Goal: Task Accomplishment & Management: Manage account settings

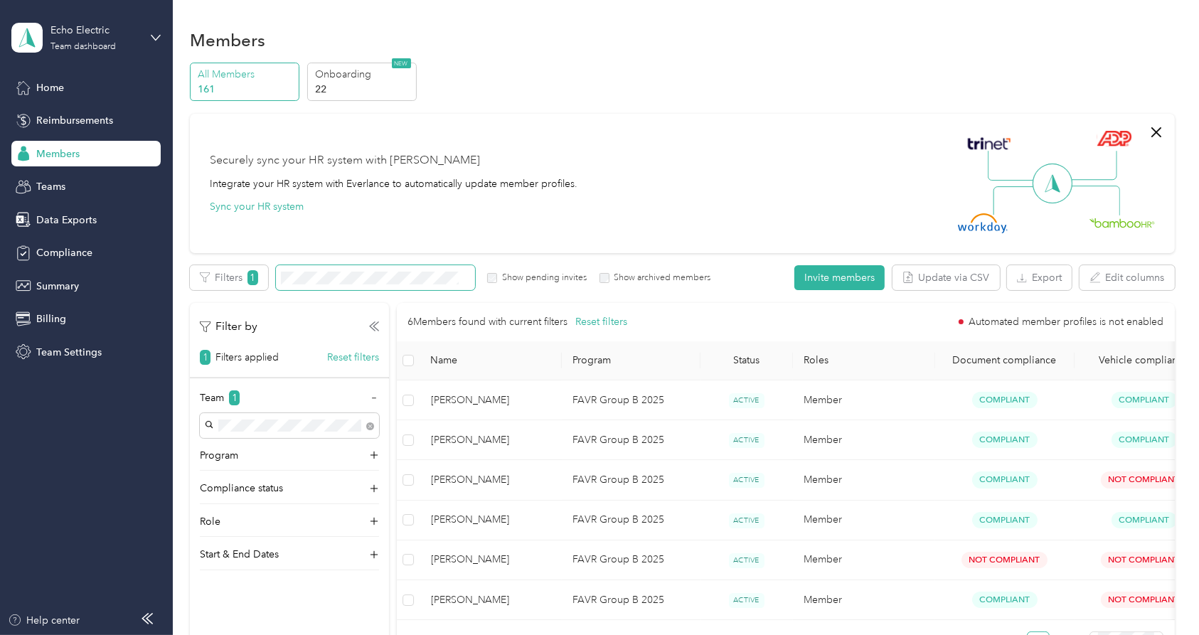
scroll to position [43, 0]
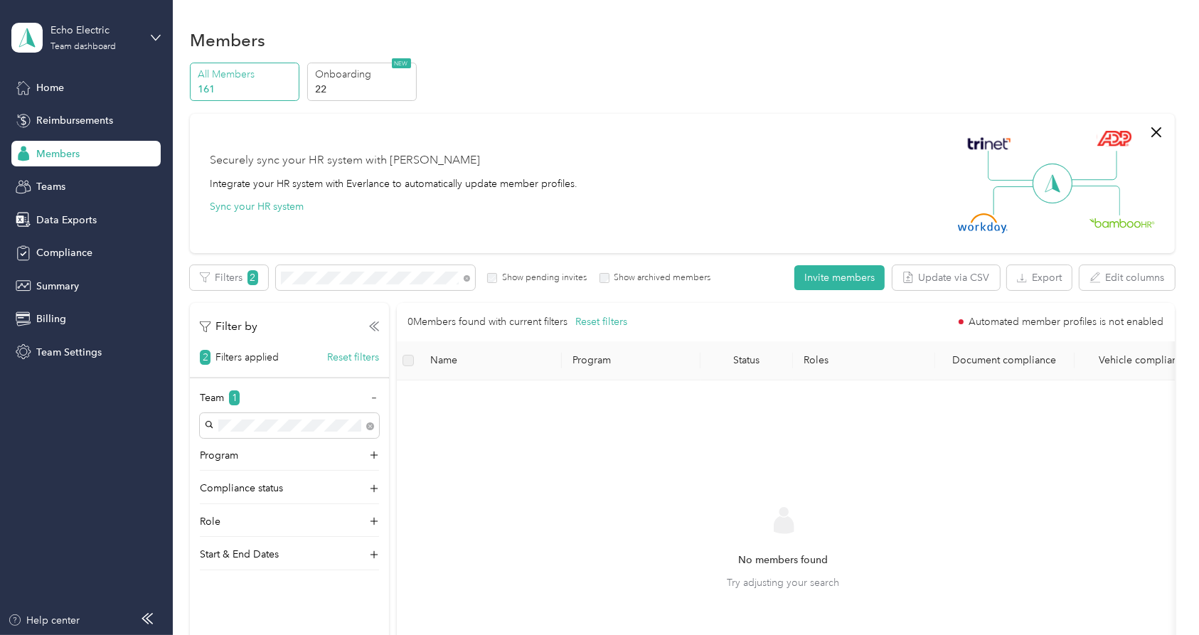
click at [63, 149] on span "Members" at bounding box center [57, 153] width 43 height 15
click at [466, 277] on icon at bounding box center [467, 278] width 6 height 6
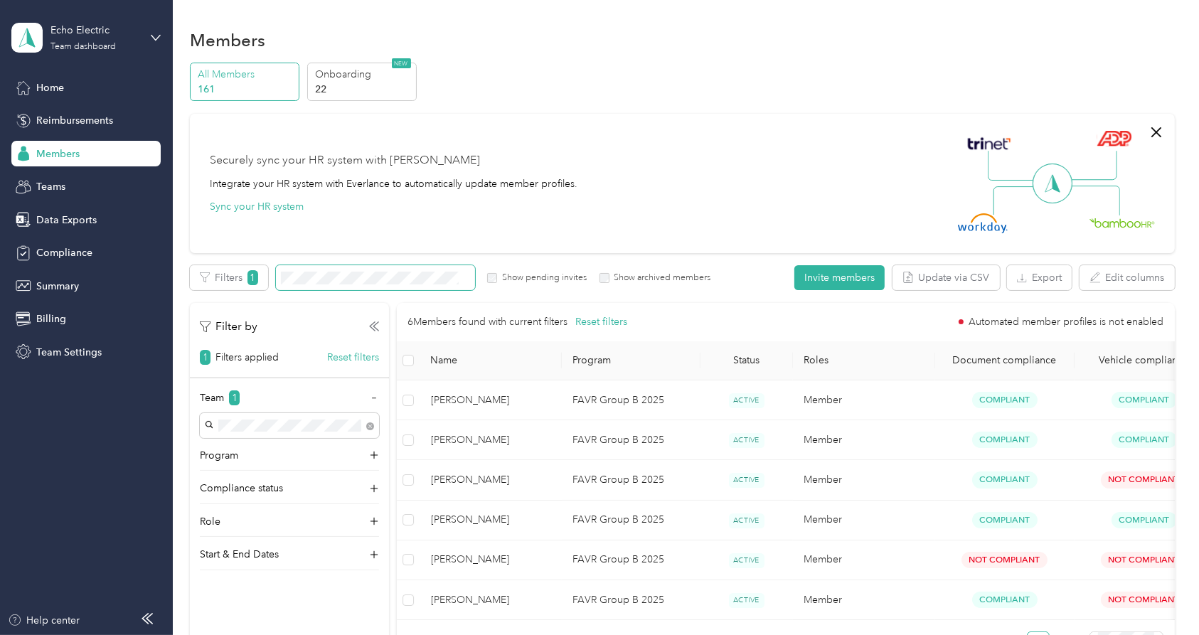
click at [346, 268] on span at bounding box center [375, 277] width 199 height 25
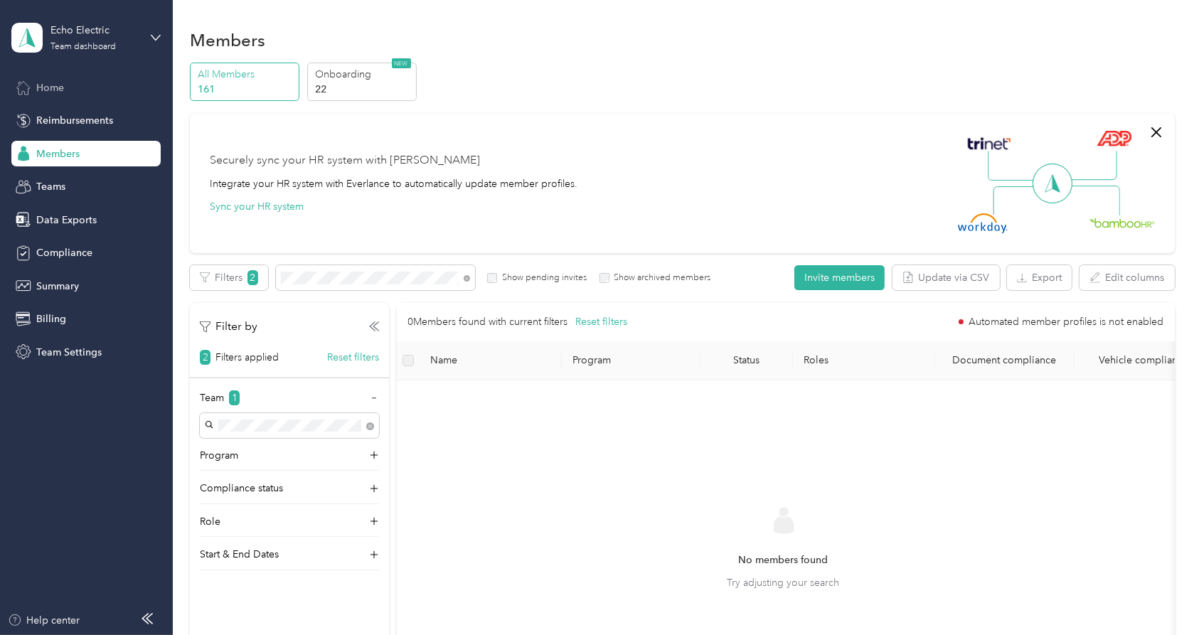
click at [58, 87] on span "Home" at bounding box center [50, 87] width 28 height 15
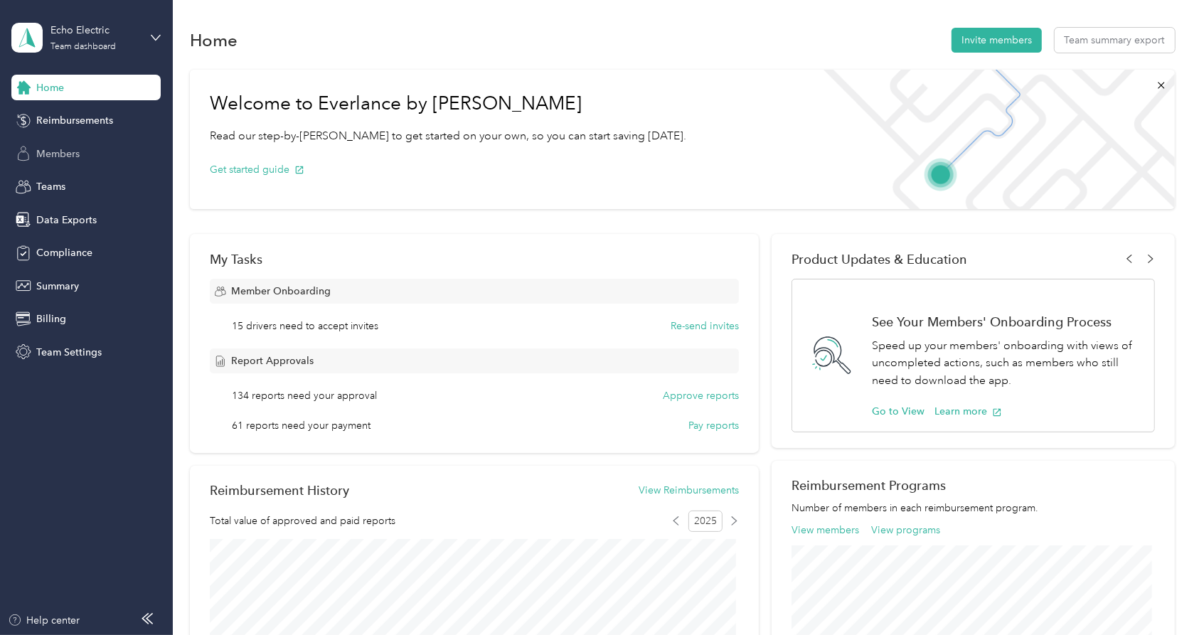
click at [69, 155] on span "Members" at bounding box center [57, 153] width 43 height 15
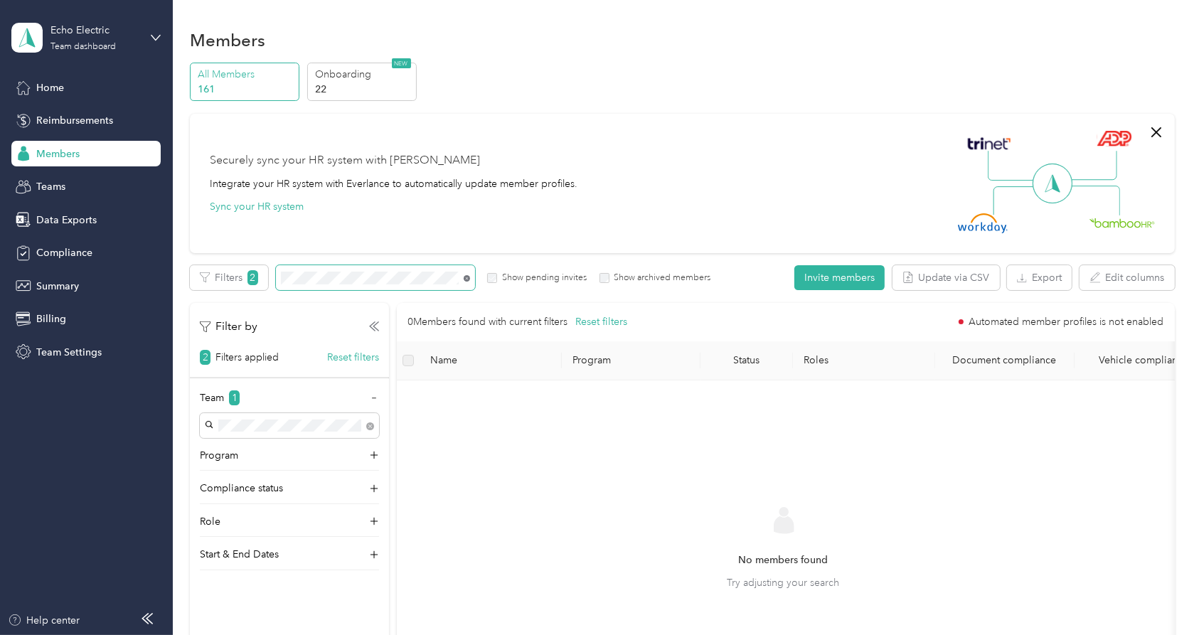
click at [467, 278] on icon at bounding box center [467, 278] width 6 height 6
click at [263, 83] on p "161" at bounding box center [246, 89] width 97 height 15
click at [341, 83] on p "22" at bounding box center [363, 89] width 97 height 15
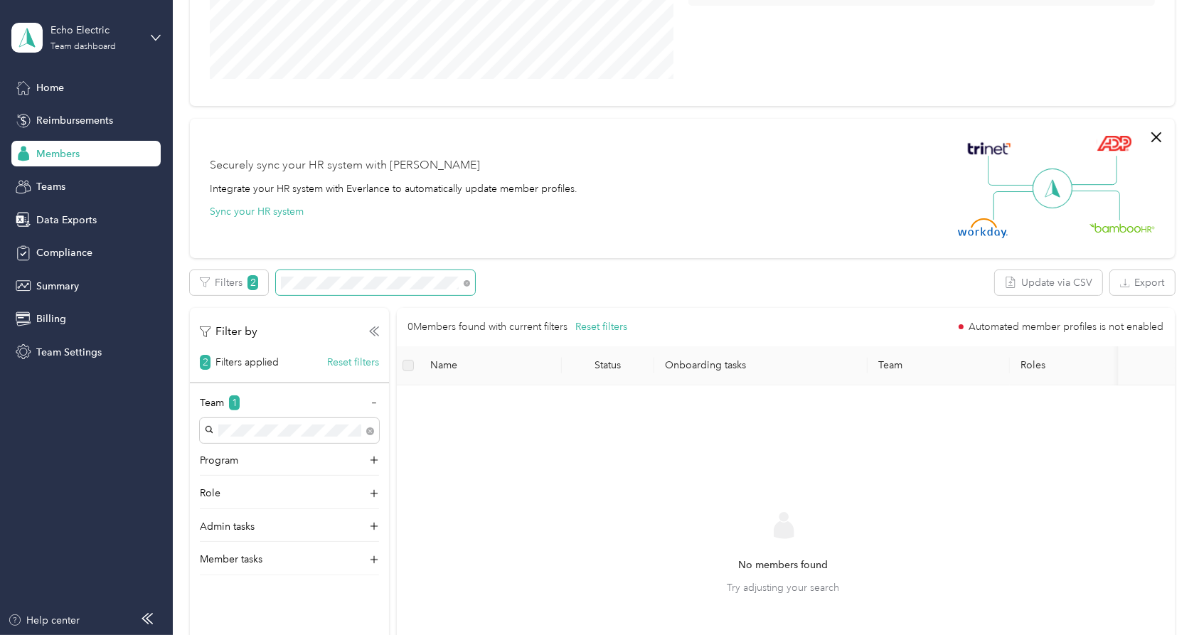
scroll to position [316, 0]
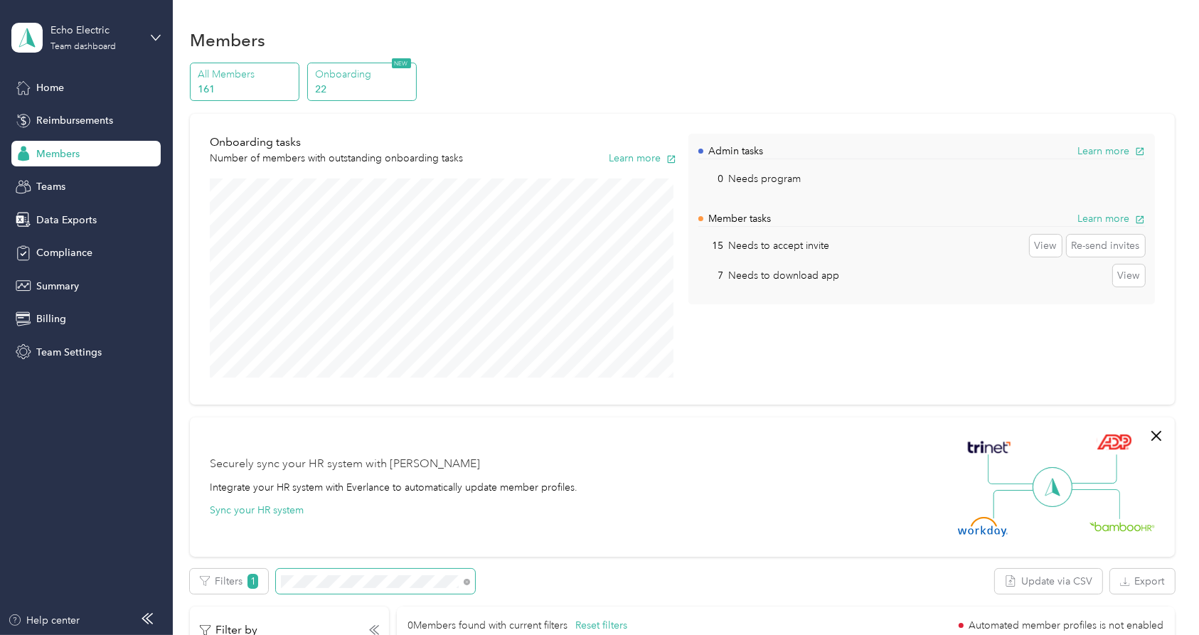
click at [256, 87] on p "161" at bounding box center [246, 89] width 97 height 15
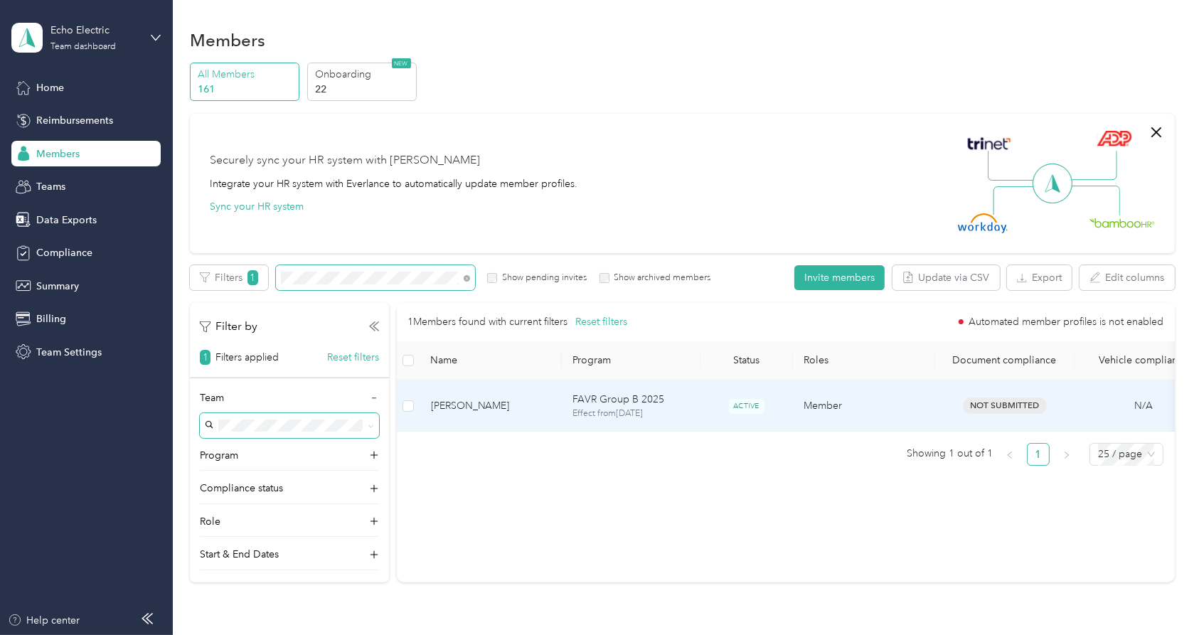
click at [475, 401] on span "[PERSON_NAME]" at bounding box center [490, 406] width 119 height 16
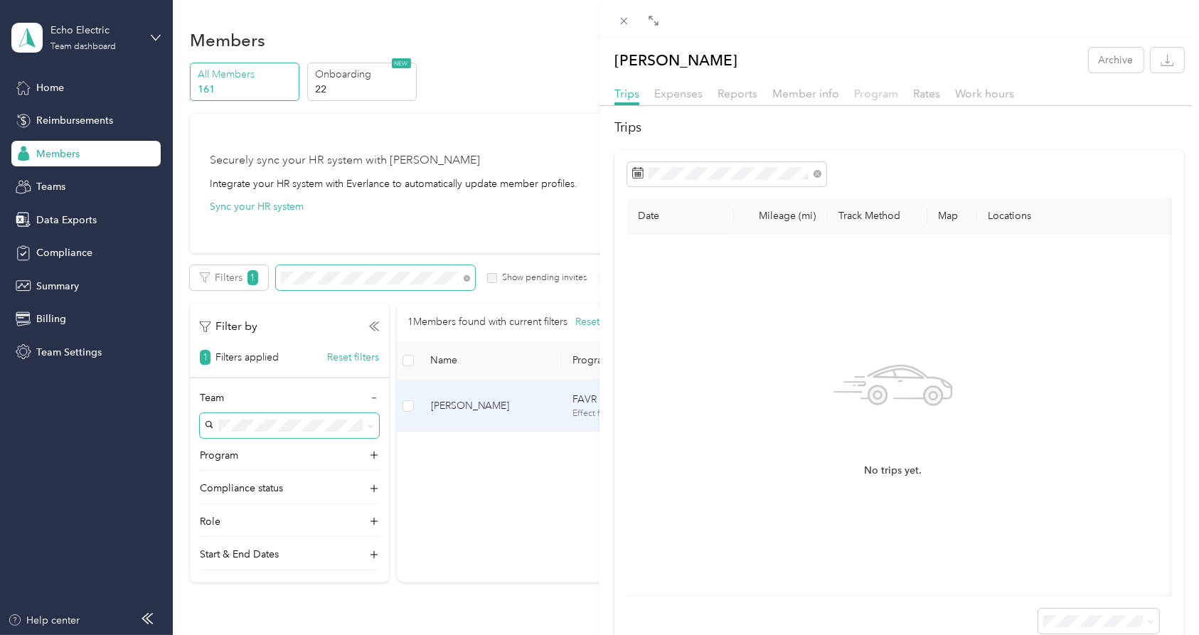
click at [884, 98] on span "Program" at bounding box center [876, 94] width 44 height 14
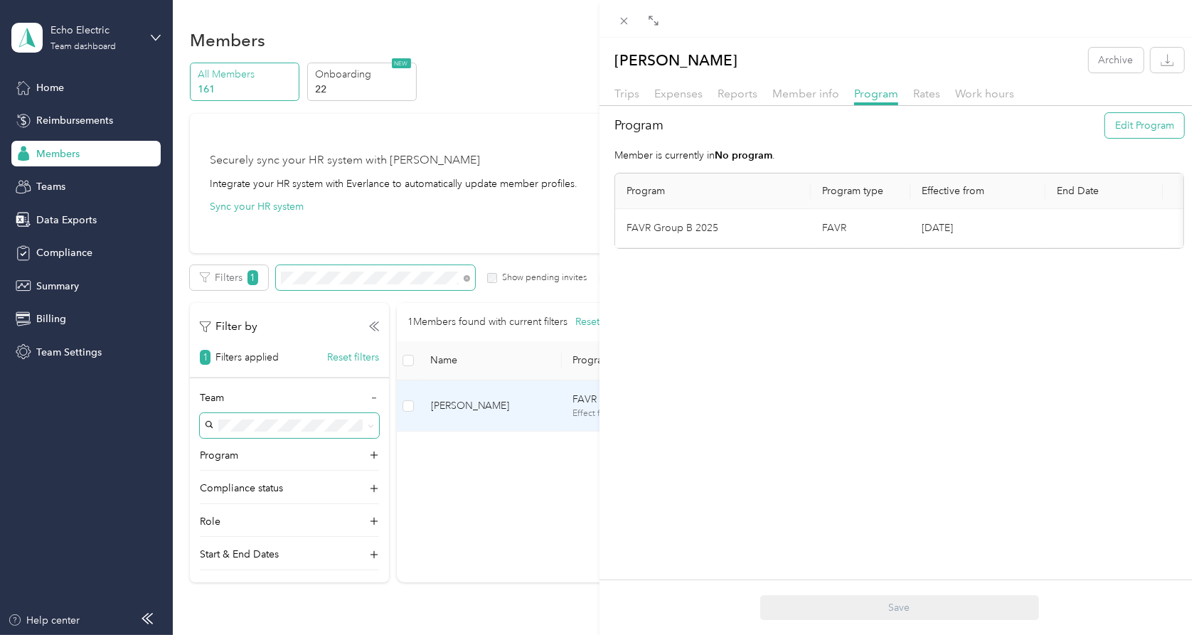
click at [1116, 131] on button "Edit Program" at bounding box center [1144, 125] width 79 height 25
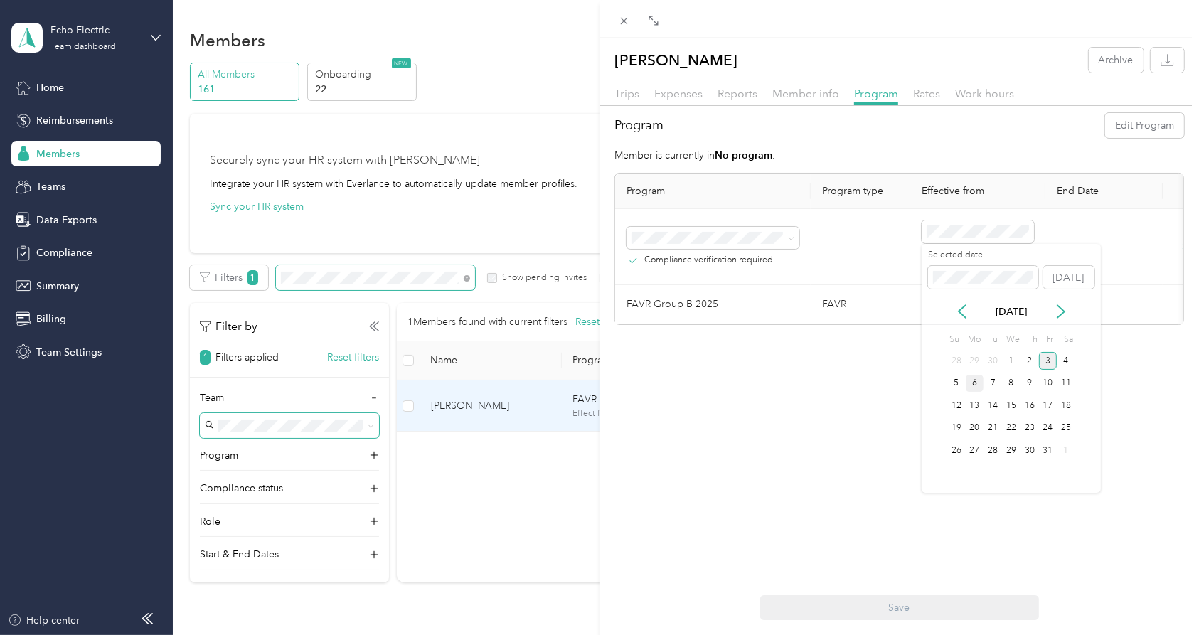
click at [978, 382] on div "6" at bounding box center [975, 384] width 18 height 18
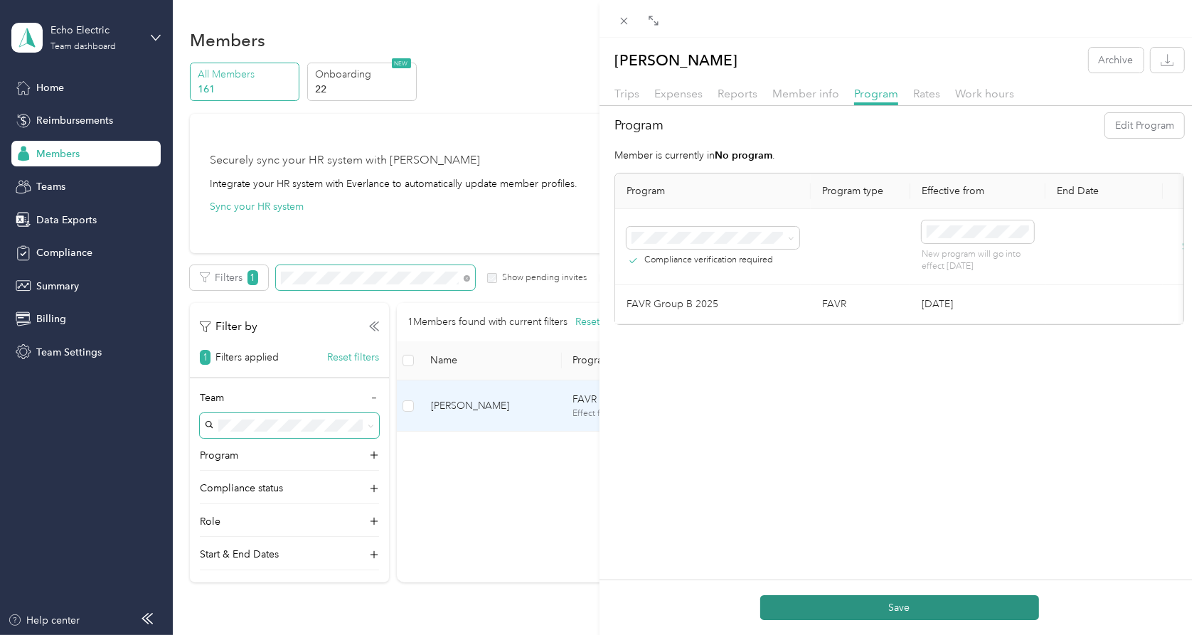
click at [989, 611] on button "Save" at bounding box center [899, 607] width 279 height 25
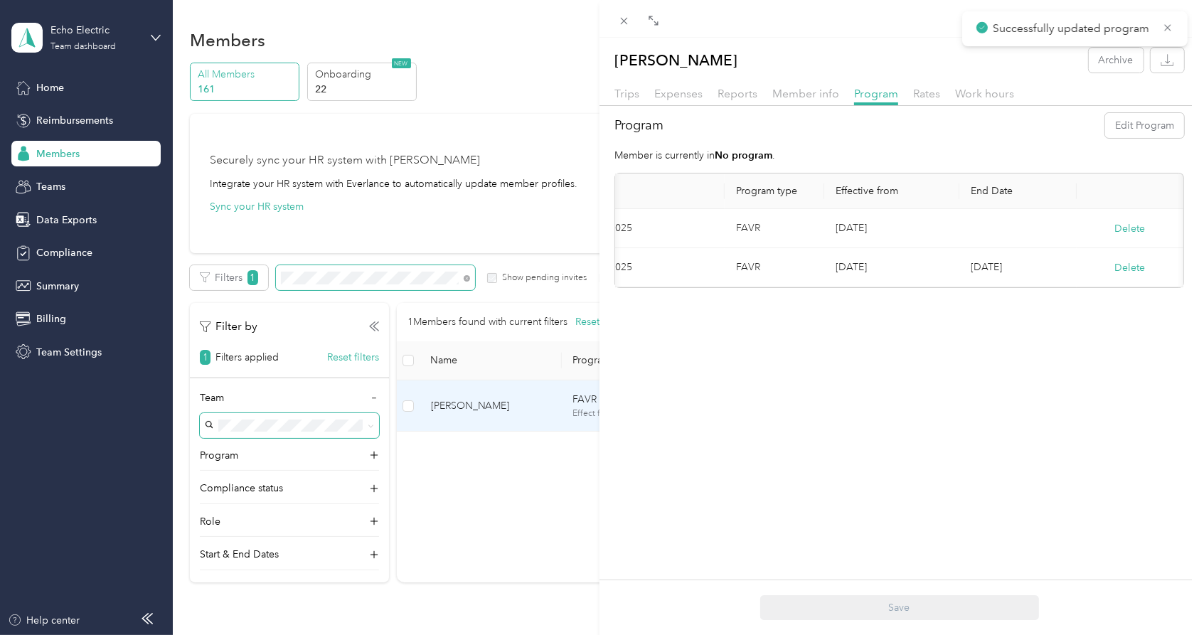
scroll to position [0, 89]
click at [1130, 266] on button "Delete" at bounding box center [1130, 267] width 31 height 15
click at [1024, 279] on button "No" at bounding box center [1023, 277] width 26 height 23
click at [1136, 224] on button "Delete" at bounding box center [1130, 228] width 31 height 15
click at [1061, 239] on button "Yes" at bounding box center [1058, 238] width 28 height 23
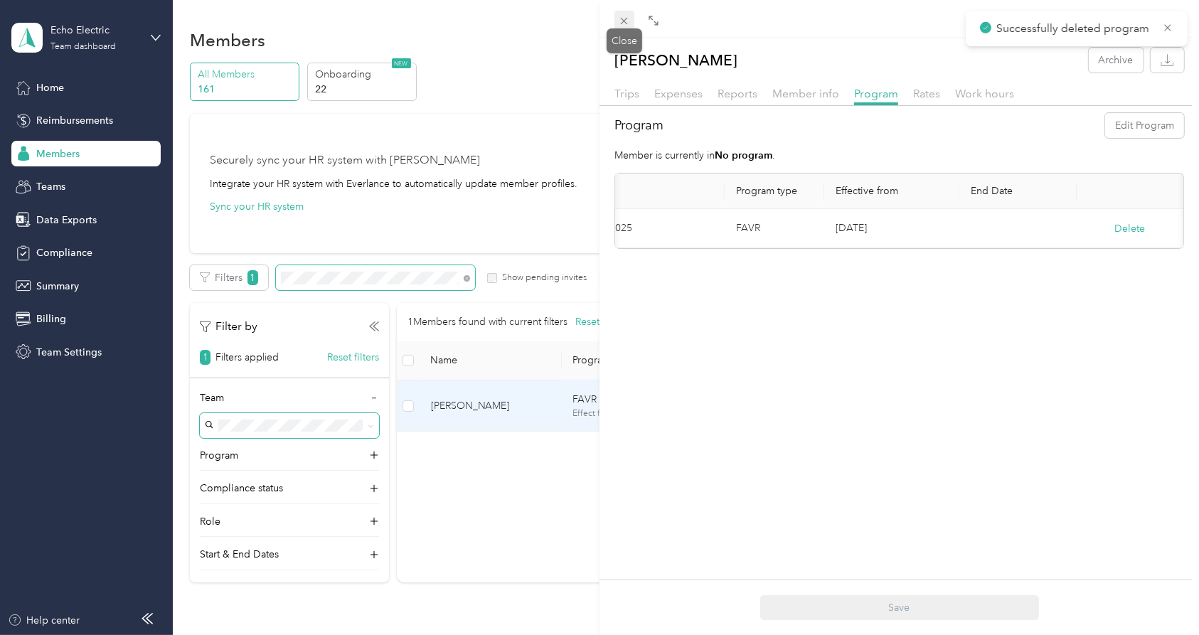
click at [621, 18] on icon at bounding box center [624, 21] width 12 height 12
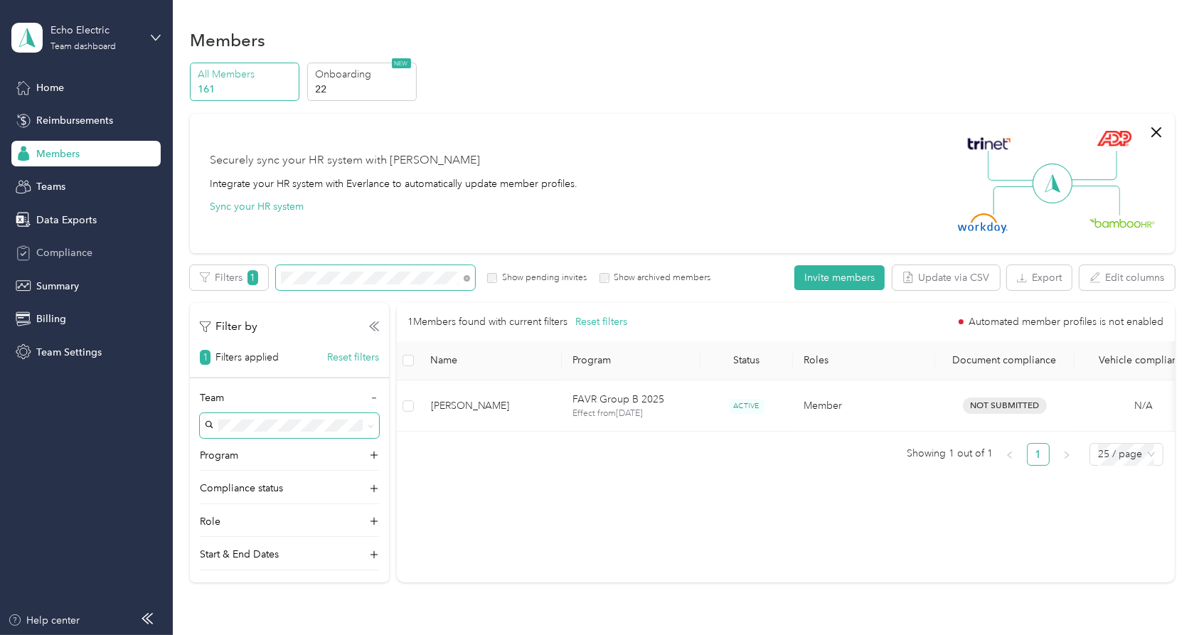
click at [78, 252] on span "Compliance" at bounding box center [64, 252] width 56 height 15
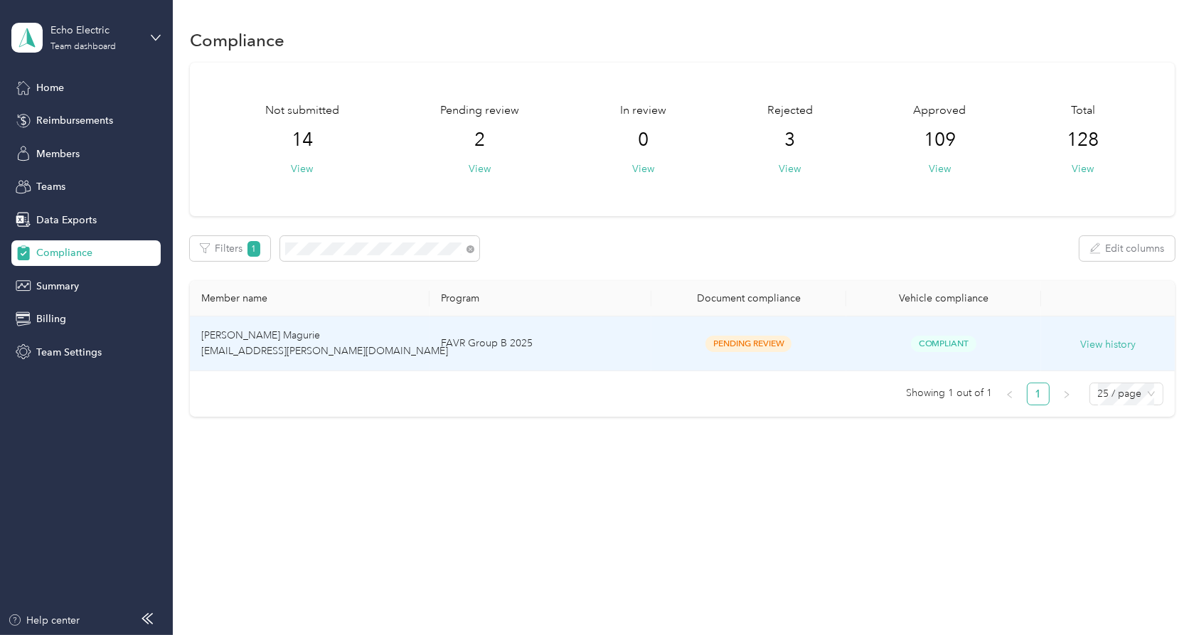
click at [306, 342] on td "[PERSON_NAME] Magurie [EMAIL_ADDRESS][PERSON_NAME][DOMAIN_NAME]" at bounding box center [310, 343] width 240 height 55
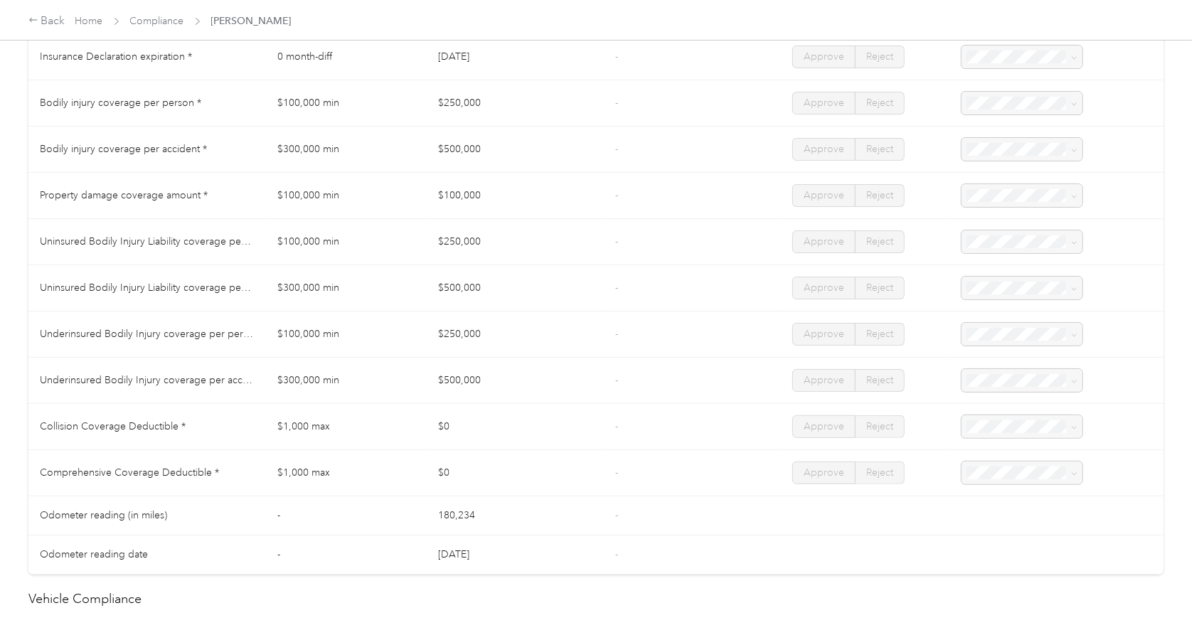
scroll to position [711, 0]
